Goal: Communication & Community: Answer question/provide support

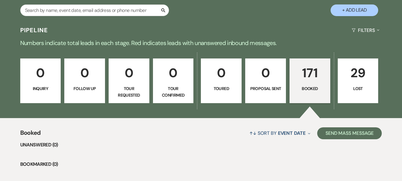
scroll to position [119, 0]
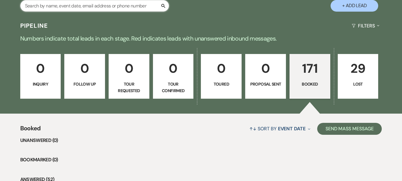
click at [74, 5] on input "text" at bounding box center [94, 6] width 149 height 12
type input "[PERSON_NAME]"
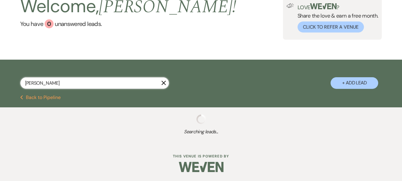
scroll to position [57, 0]
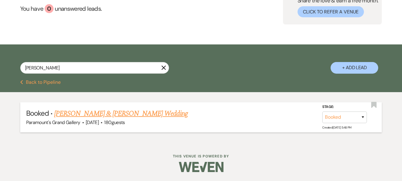
click at [106, 113] on link "[PERSON_NAME] & [PERSON_NAME] Wedding" at bounding box center [120, 113] width 133 height 11
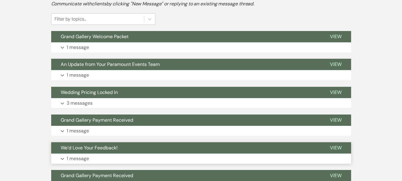
scroll to position [179, 0]
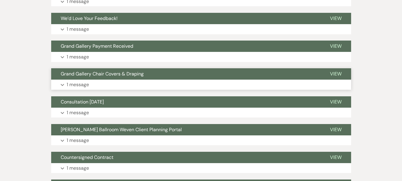
click at [85, 76] on span "Grand Gallery Chair Covers & Draping" at bounding box center [102, 74] width 83 height 6
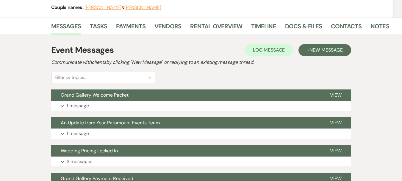
scroll to position [60, 0]
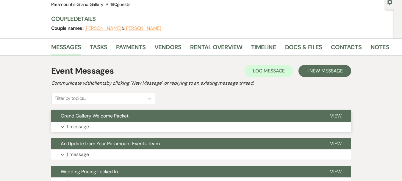
click at [84, 113] on span "Grand Gallery Welcome Packet" at bounding box center [95, 116] width 68 height 6
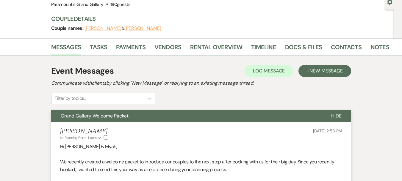
click at [84, 113] on span "Grand Gallery Welcome Packet" at bounding box center [95, 116] width 68 height 6
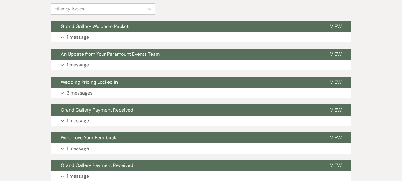
scroll to position [208, 0]
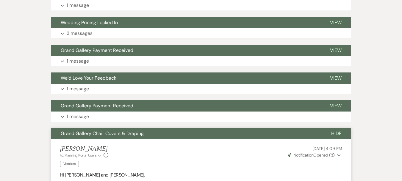
click at [122, 136] on span "Grand Gallery Chair Covers & Draping" at bounding box center [102, 133] width 83 height 6
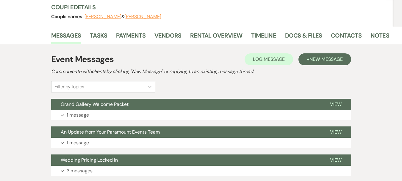
scroll to position [0, 0]
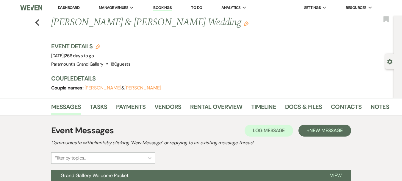
click at [313, 124] on div "Event Messages Log Log Message + New Message" at bounding box center [201, 130] width 300 height 13
click at [314, 130] on span "New Message" at bounding box center [326, 130] width 33 height 6
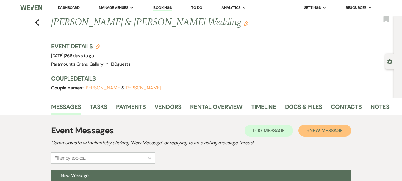
click at [332, 130] on span "New Message" at bounding box center [326, 130] width 33 height 6
click at [270, 51] on div "Event Details Edit Event Date: [DATE] | 266 days to go Venue: [GEOGRAPHIC_DATA]…" at bounding box center [218, 55] width 334 height 26
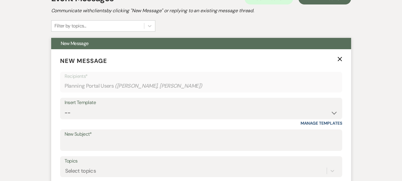
scroll to position [149, 0]
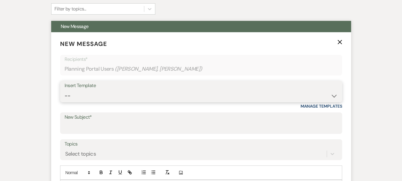
click at [119, 90] on select "-- Weven Planning Portal Introduction (Booked Events) 6 Month Consultation 9 Mo…" at bounding box center [201, 96] width 273 height 12
select select "4090"
click at [65, 90] on select "-- Weven Planning Portal Introduction (Booked Events) 6 Month Consultation 9 Mo…" at bounding box center [201, 96] width 273 height 12
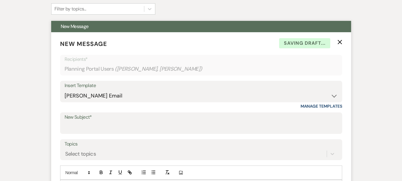
click at [105, 120] on label "New Subject*" at bounding box center [201, 117] width 273 height 9
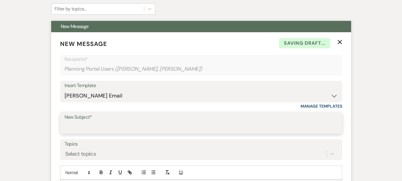
click at [105, 122] on input "New Subject*" at bounding box center [201, 128] width 273 height 12
type input "Consultation Follow-Up"
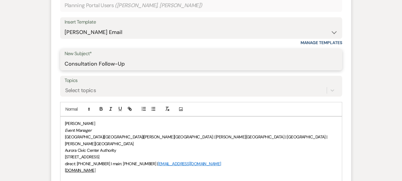
scroll to position [238, 0]
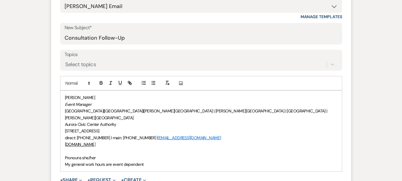
click at [64, 150] on div "[PERSON_NAME] Event Manager [GEOGRAPHIC_DATA] | [GEOGRAPHIC_DATA] | [PERSON_NAM…" at bounding box center [201, 131] width 282 height 80
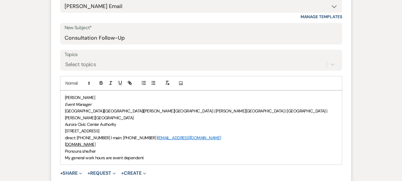
click at [64, 96] on div "[PERSON_NAME] Event Manager [GEOGRAPHIC_DATA] | [GEOGRAPHIC_DATA] | [PERSON_NAM…" at bounding box center [201, 128] width 282 height 74
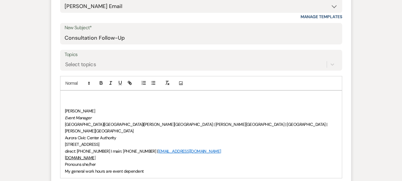
click at [65, 96] on p at bounding box center [201, 97] width 273 height 7
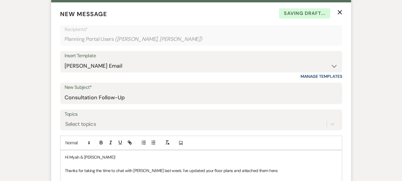
scroll to position [185, 0]
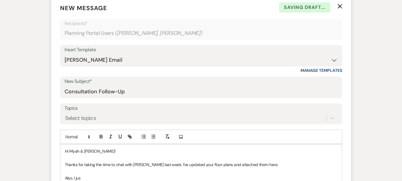
click at [270, 164] on p "Thanks for taking the time to chat with [PERSON_NAME] last week. I've updated y…" at bounding box center [201, 164] width 273 height 7
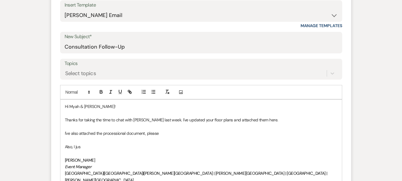
scroll to position [244, 0]
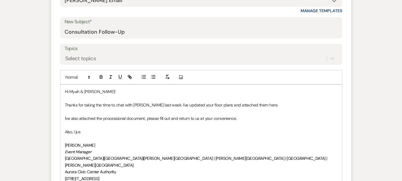
click at [93, 133] on p "Also, I jus" at bounding box center [201, 131] width 273 height 7
click at [261, 136] on p at bounding box center [201, 138] width 273 height 7
click at [229, 131] on p "Also, I just wanted to remind you to sign your contract addendum (attached here…" at bounding box center [201, 131] width 273 height 7
drag, startPoint x: 225, startPoint y: 138, endPoint x: 224, endPoint y: 135, distance: 3.3
click at [225, 137] on p at bounding box center [201, 138] width 273 height 7
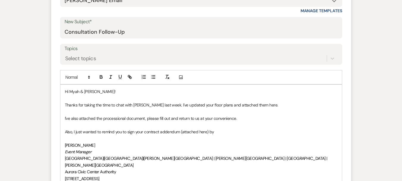
click at [219, 128] on p "Also, I just wanted to remind you to sign your contract addendum (attached here…" at bounding box center [201, 131] width 273 height 7
drag, startPoint x: 259, startPoint y: 132, endPoint x: 215, endPoint y: 133, distance: 43.2
click at [215, 133] on p "Also, I just wanted to remind you to sign your contract addendum (attached here…" at bounding box center [201, 131] width 273 height 7
click at [102, 74] on icon "button" at bounding box center [101, 76] width 5 height 5
click at [203, 142] on p "[PERSON_NAME]" at bounding box center [201, 145] width 273 height 7
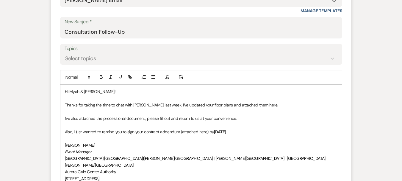
click at [142, 135] on p "Also, I just wanted to remind you to sign your contract addendum (attached here…" at bounding box center [201, 131] width 273 height 7
click at [262, 129] on p "Also, I just wanted to remind you to sign your contract addendum (attached here…" at bounding box center [201, 131] width 273 height 7
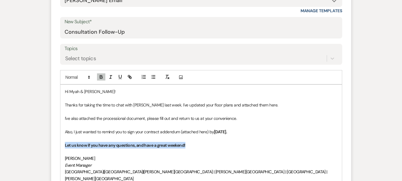
drag, startPoint x: 183, startPoint y: 144, endPoint x: 73, endPoint y: 108, distance: 116.6
click at [58, 144] on form "New Message X Saving draft... Recipients* Planning Portal Users ( [PERSON_NAME]…" at bounding box center [201, 102] width 300 height 330
click at [101, 76] on icon "button" at bounding box center [101, 75] width 2 height 1
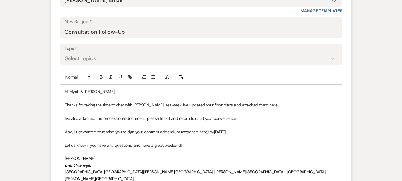
click at [209, 144] on p "Let us know if you have any questions, and have a great weekend!" at bounding box center [201, 145] width 273 height 7
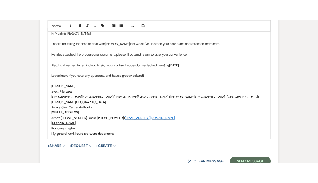
scroll to position [334, 0]
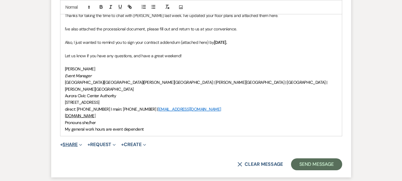
click at [73, 142] on button "+ Share Expand" at bounding box center [71, 144] width 22 height 5
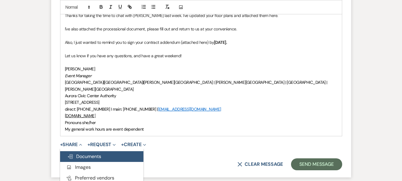
click at [82, 153] on span "Doc Upload Documents" at bounding box center [84, 156] width 34 height 6
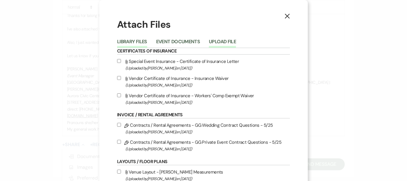
click at [219, 39] on button "Upload File" at bounding box center [222, 43] width 27 height 8
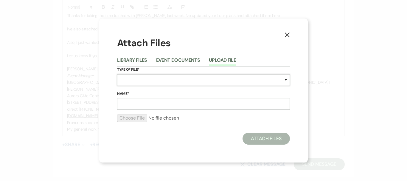
click at [158, 76] on select "Special Event Insurance Vendor Certificate of Insurance Contracts / Rental Agre…" at bounding box center [203, 80] width 173 height 12
select select "24"
click at [117, 74] on select "Special Event Insurance Vendor Certificate of Insurance Contracts / Rental Agre…" at bounding box center [203, 80] width 173 height 12
click at [148, 103] on input "Name*" at bounding box center [203, 104] width 173 height 12
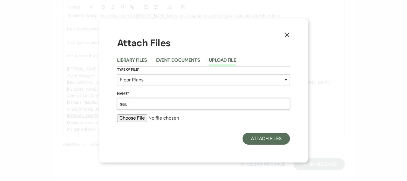
type input "[PERSON_NAME] GG Ceremony (Main Floor) [DATE]"
click at [138, 119] on input "file" at bounding box center [203, 117] width 173 height 7
type input "C:\fakepath\[PERSON_NAME] GG Ceremony (Main Floor) [DATE].pdf"
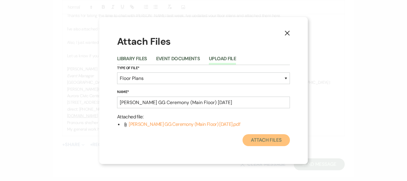
click at [264, 141] on button "Attach Files" at bounding box center [265, 140] width 47 height 12
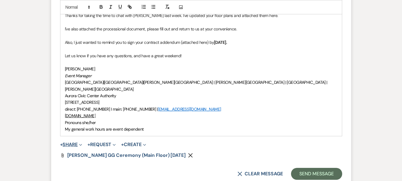
click at [72, 142] on button "+ Share Expand" at bounding box center [71, 144] width 22 height 5
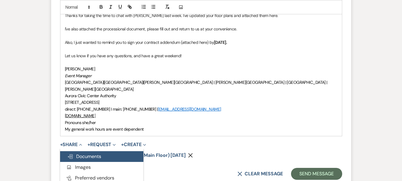
click at [79, 153] on span "Doc Upload Documents" at bounding box center [84, 156] width 34 height 6
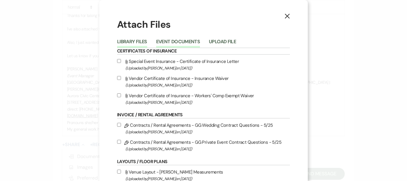
click at [182, 42] on button "Event Documents" at bounding box center [178, 43] width 44 height 8
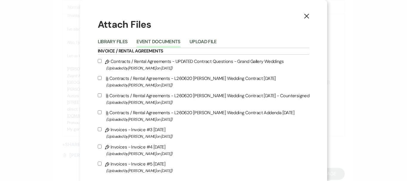
click at [220, 75] on label "Attach File Contracts / Rental Agreements - L260620 [PERSON_NAME] Wedding Contr…" at bounding box center [204, 81] width 212 height 14
click at [102, 76] on input "Attach File Contracts / Rental Agreements - L260620 [PERSON_NAME] Wedding Contr…" at bounding box center [100, 78] width 4 height 4
checkbox input "true"
drag, startPoint x: 213, startPoint y: 35, endPoint x: 210, endPoint y: 38, distance: 4.0
click at [213, 36] on div "Library Files Event Documents Upload File" at bounding box center [204, 41] width 212 height 13
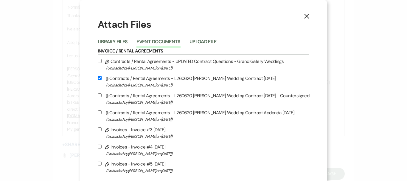
click at [209, 41] on button "Upload File" at bounding box center [202, 43] width 27 height 8
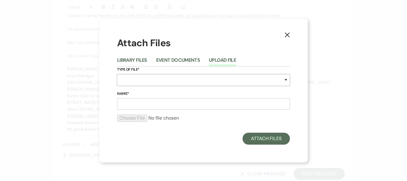
click at [155, 75] on select "Special Event Insurance Vendor Certificate of Insurance Contracts / Rental Agre…" at bounding box center [203, 80] width 173 height 12
select select "24"
click at [117, 74] on select "Special Event Insurance Vendor Certificate of Insurance Contracts / Rental Agre…" at bounding box center [203, 80] width 173 height 12
click at [153, 100] on input "Name*" at bounding box center [203, 104] width 173 height 12
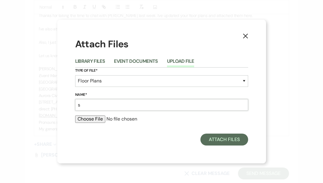
type input "[PERSON_NAME] GG Ceremony (Balcony) [DATE]"
click at [95, 120] on input "file" at bounding box center [161, 119] width 173 height 7
type input "C:\fakepath\[PERSON_NAME] GG Ceremony (Balcony) [DATE].pdf"
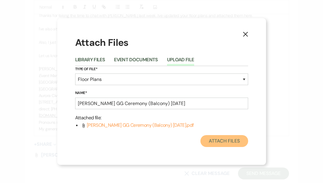
click at [242, 140] on button "Attach Files" at bounding box center [223, 141] width 47 height 12
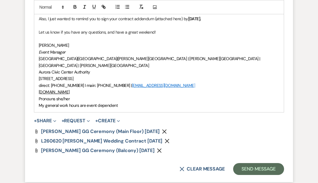
scroll to position [393, 0]
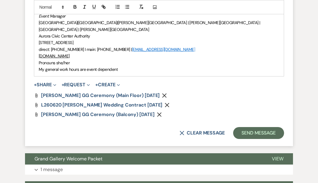
click at [165, 103] on icon "Remove" at bounding box center [167, 105] width 5 height 5
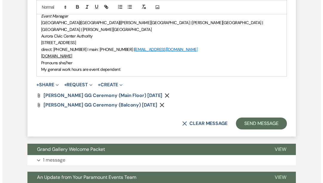
scroll to position [363, 0]
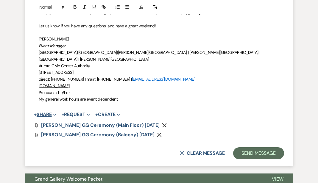
click at [50, 111] on span "+ Share Expand Doc Upload Documents Add Photo Images Pref Vendors Preferred ven…" at bounding box center [45, 114] width 22 height 7
click at [49, 112] on button "+ Share Expand" at bounding box center [45, 114] width 22 height 5
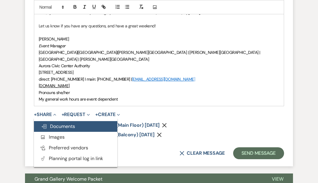
click at [56, 123] on span "Doc Upload Documents" at bounding box center [58, 126] width 34 height 6
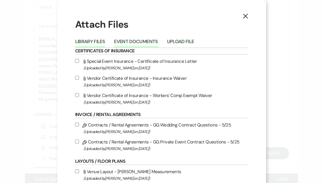
click at [136, 43] on button "Event Documents" at bounding box center [136, 43] width 44 height 8
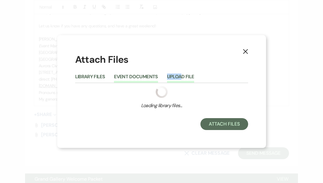
click at [180, 74] on li "Upload File" at bounding box center [185, 78] width 36 height 10
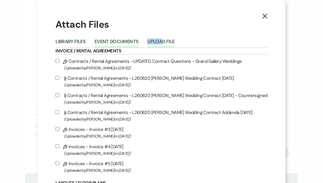
click at [168, 41] on button "Upload File" at bounding box center [160, 43] width 27 height 8
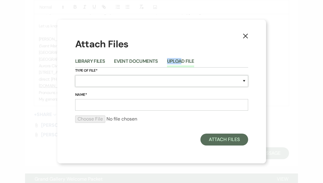
click at [106, 80] on select "Special Event Insurance Vendor Certificate of Insurance Contracts / Rental Agre…" at bounding box center [161, 81] width 173 height 12
select select "24"
click at [75, 75] on select "Special Event Insurance Vendor Certificate of Insurance Contracts / Rental Agre…" at bounding box center [161, 81] width 173 height 12
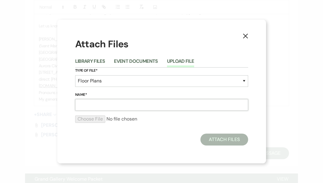
click at [101, 103] on input "Name*" at bounding box center [161, 105] width 173 height 12
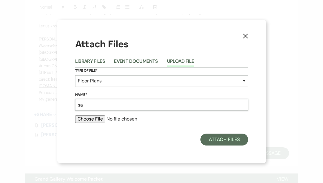
type input "[PERSON_NAME] GG Reception (Main Floor) [DATE]"
click at [100, 118] on input "file" at bounding box center [161, 119] width 173 height 7
type input "C:\fakepath\[PERSON_NAME] GG Reception (Main Floor) [DATE].pdf"
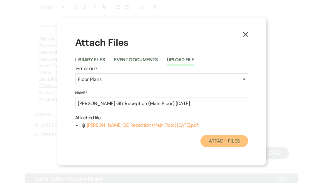
click at [221, 142] on button "Attach Files" at bounding box center [223, 141] width 47 height 12
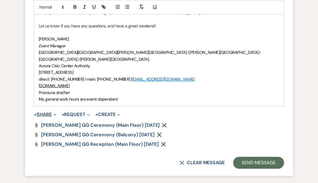
click at [49, 112] on button "+ Share Expand" at bounding box center [45, 114] width 22 height 5
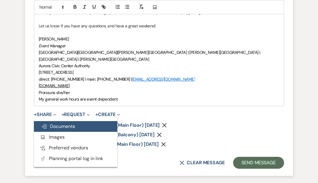
click at [64, 123] on button "Doc Upload Documents" at bounding box center [75, 126] width 83 height 11
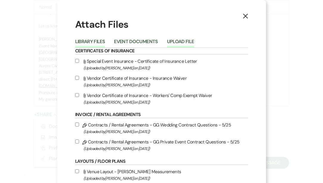
click at [169, 42] on button "Upload File" at bounding box center [180, 43] width 27 height 8
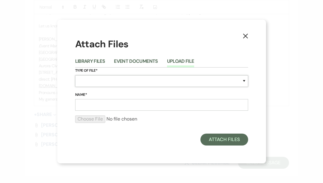
click at [92, 80] on select "Special Event Insurance Vendor Certificate of Insurance Contracts / Rental Agre…" at bounding box center [161, 81] width 173 height 12
select select "24"
click at [75, 75] on select "Special Event Insurance Vendor Certificate of Insurance Contracts / Rental Agre…" at bounding box center [161, 81] width 173 height 12
click at [101, 104] on input "Name*" at bounding box center [161, 105] width 173 height 12
type input "[PERSON_NAME] GG Reception (Balcony) [DATE]"
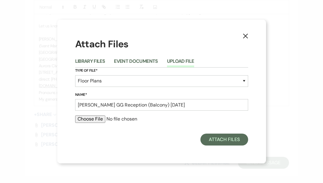
click at [100, 122] on input "file" at bounding box center [161, 119] width 173 height 7
type input "C:\fakepath\[PERSON_NAME] GG Reception (Balcony) [DATE].pdf"
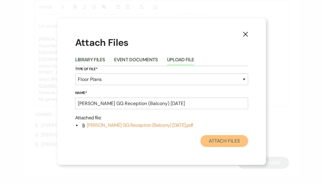
click at [224, 140] on button "Attach Files" at bounding box center [223, 141] width 47 height 12
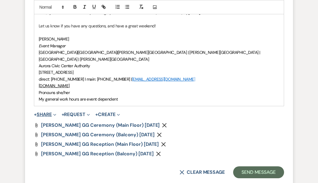
click at [43, 112] on button "+ Share Expand" at bounding box center [45, 114] width 22 height 5
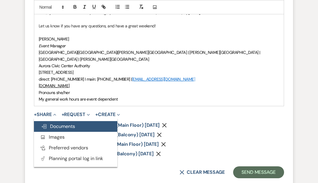
click at [55, 123] on span "Doc Upload Documents" at bounding box center [58, 126] width 34 height 6
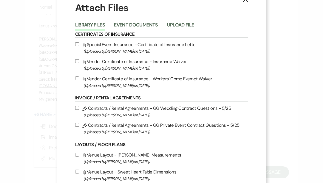
scroll to position [7, 0]
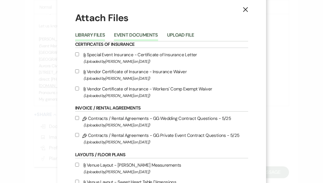
click at [133, 35] on button "Event Documents" at bounding box center [136, 37] width 44 height 8
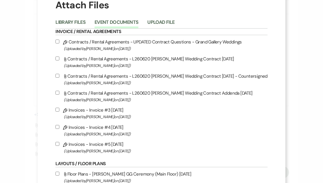
scroll to position [30, 0]
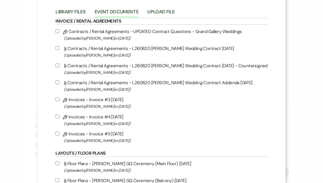
click at [59, 82] on input "Attach File Contracts / Rental Agreements - L260620 [PERSON_NAME] Wedding Contr…" at bounding box center [57, 82] width 4 height 4
checkbox input "true"
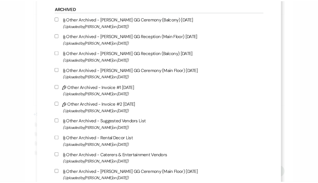
scroll to position [649, 0]
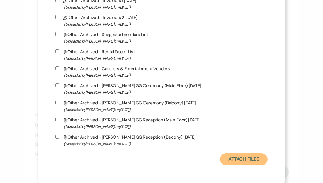
click at [238, 157] on button "Attach Files" at bounding box center [243, 159] width 47 height 12
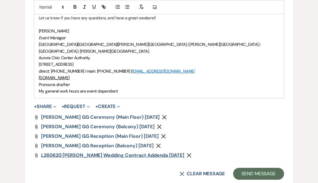
scroll to position [393, 0]
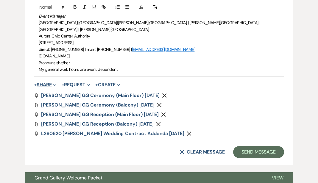
click at [51, 82] on button "+ Share Expand" at bounding box center [45, 84] width 22 height 5
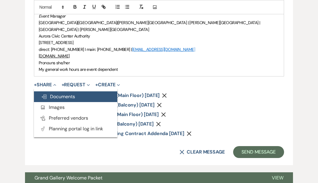
click at [61, 94] on span "Doc Upload Documents" at bounding box center [58, 97] width 34 height 6
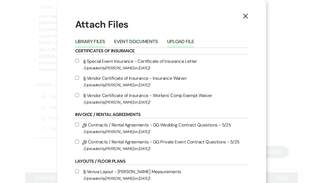
click at [178, 41] on button "Upload File" at bounding box center [180, 43] width 27 height 8
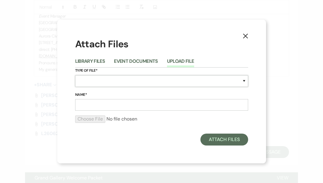
click at [145, 79] on select "Special Event Insurance Vendor Certificate of Insurance Contracts / Rental Agre…" at bounding box center [161, 81] width 173 height 12
select select "0"
click at [75, 75] on select "Special Event Insurance Vendor Certificate of Insurance Contracts / Rental Agre…" at bounding box center [161, 81] width 173 height 12
click at [98, 103] on input "Name*" at bounding box center [161, 105] width 173 height 12
type input "Processional Worksheet"
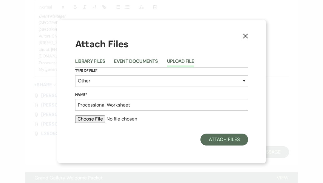
click at [98, 120] on input "file" at bounding box center [161, 119] width 173 height 7
type input "C:\fakepath\Processional & Recessional Order.docx"
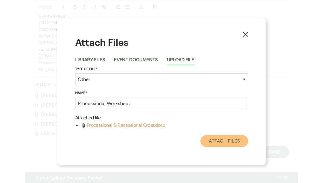
click at [218, 139] on button "Attach Files" at bounding box center [223, 141] width 47 height 12
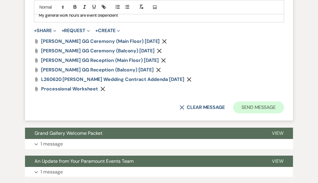
scroll to position [453, 0]
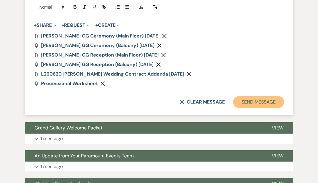
click at [242, 97] on button "Send Message" at bounding box center [258, 102] width 51 height 12
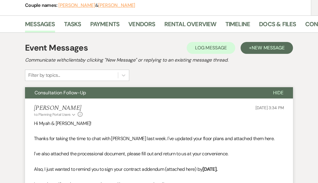
scroll to position [0, 0]
